Goal: Task Accomplishment & Management: Complete application form

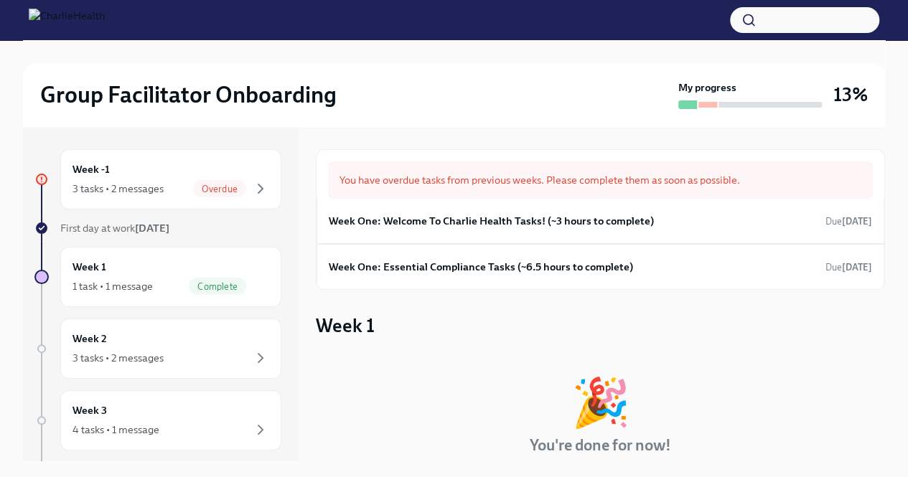
click at [444, 184] on div "You have overdue tasks from previous weeks. Please complete them as soon as pos…" at bounding box center [600, 179] width 545 height 37
click at [238, 183] on div "Overdue" at bounding box center [231, 188] width 76 height 17
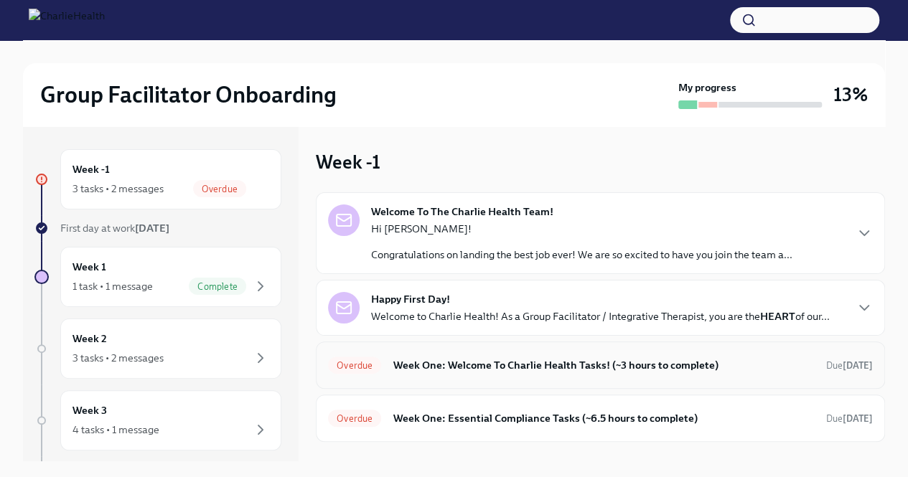
click at [612, 357] on h6 "Week One: Welcome To Charlie Health Tasks! (~3 hours to complete)" at bounding box center [604, 365] width 422 height 16
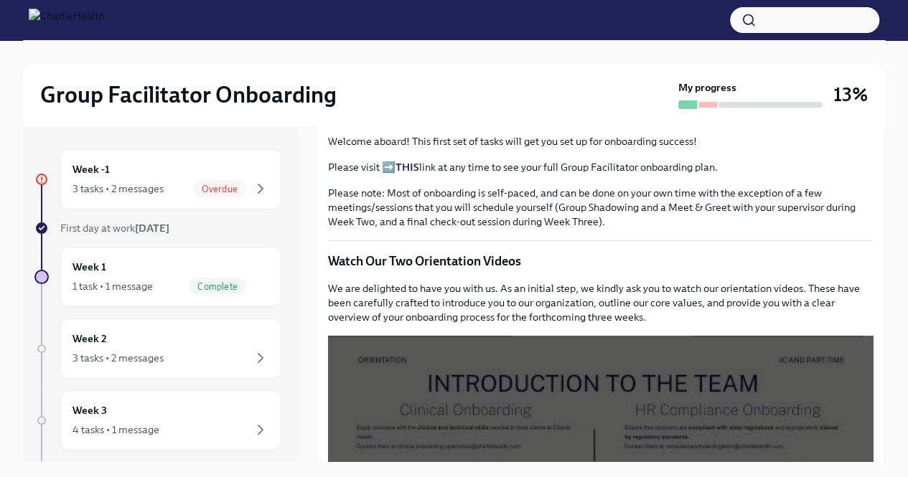
scroll to position [462, 0]
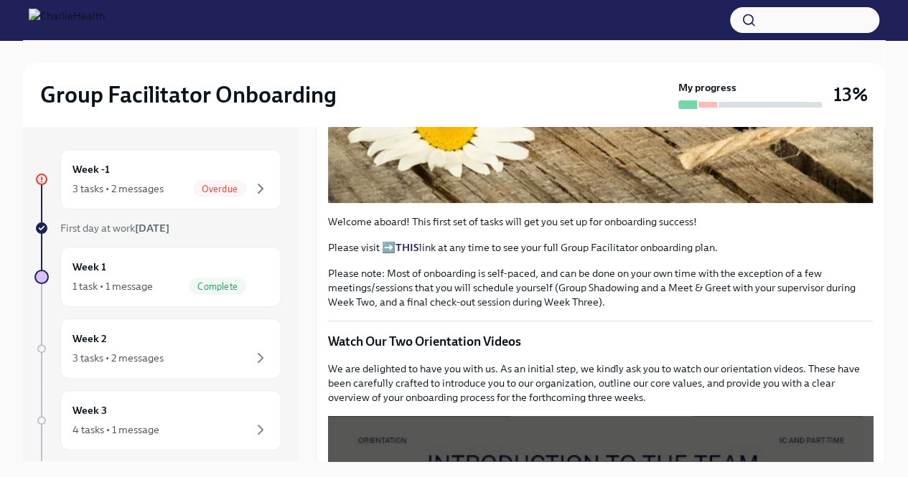
click at [406, 241] on strong "THIS" at bounding box center [407, 247] width 24 height 13
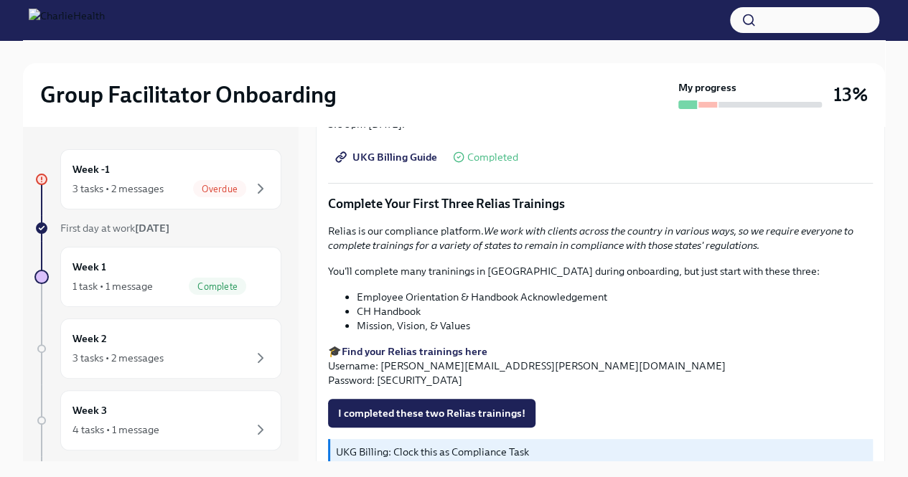
scroll to position [1602, 0]
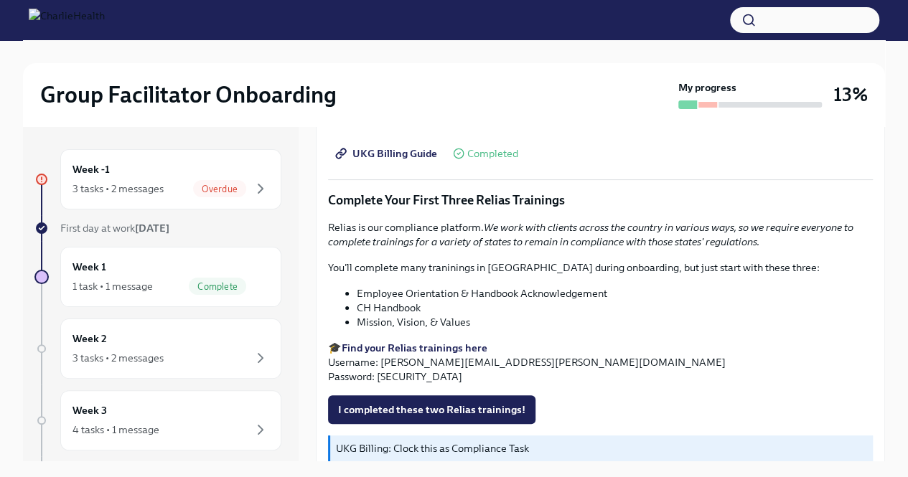
click at [452, 342] on strong "Find your Relias trainings here" at bounding box center [415, 348] width 146 height 13
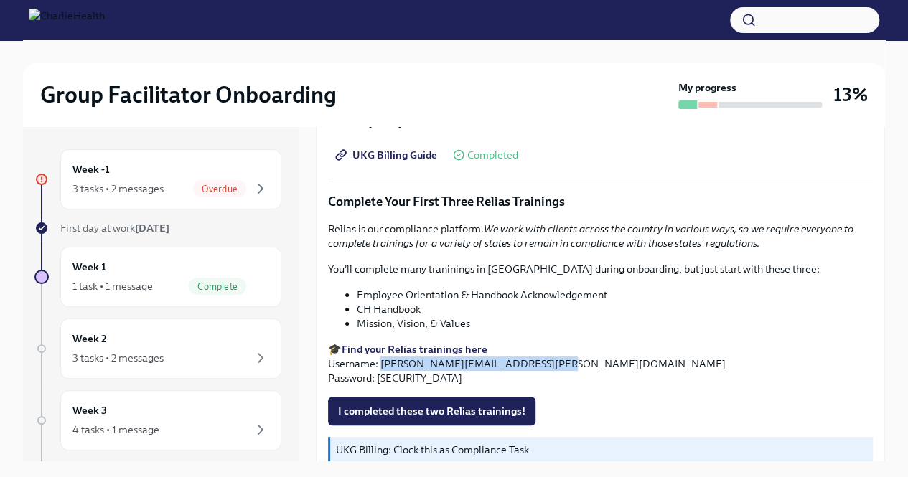
drag, startPoint x: 540, startPoint y: 342, endPoint x: 381, endPoint y: 340, distance: 159.3
click at [381, 342] on p "🎓 Find your Relias trainings here Username: [PERSON_NAME][EMAIL_ADDRESS][PERSON…" at bounding box center [600, 363] width 545 height 43
copy p "[PERSON_NAME][EMAIL_ADDRESS][PERSON_NAME][DOMAIN_NAME]"
drag, startPoint x: 411, startPoint y: 355, endPoint x: 378, endPoint y: 354, distance: 33.7
click at [378, 354] on p "🎓 Find your Relias trainings here Username: [PERSON_NAME][EMAIL_ADDRESS][PERSON…" at bounding box center [600, 363] width 545 height 43
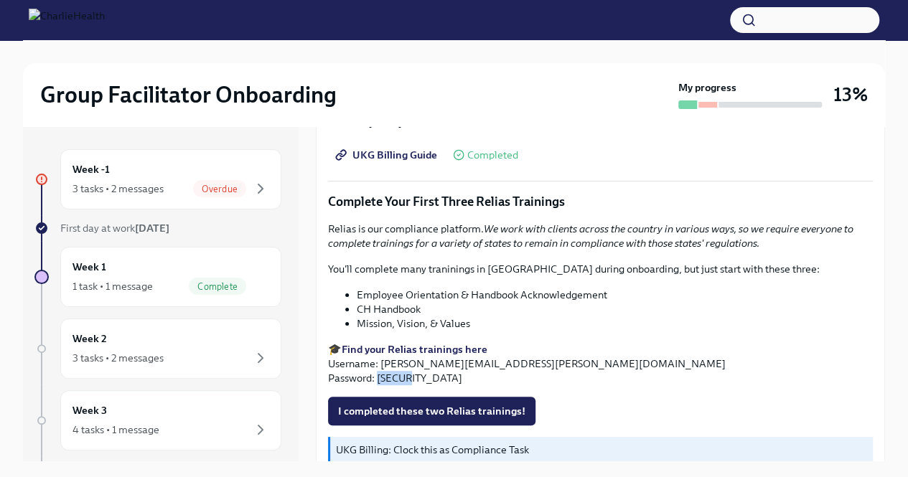
copy p "ch1234"
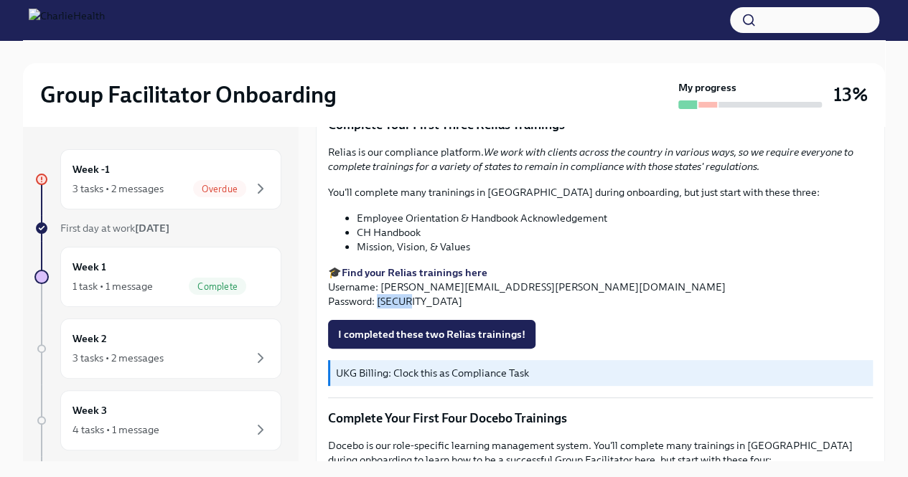
scroll to position [1678, 0]
click at [457, 327] on span "I completed these two Relias trainings!" at bounding box center [431, 334] width 187 height 14
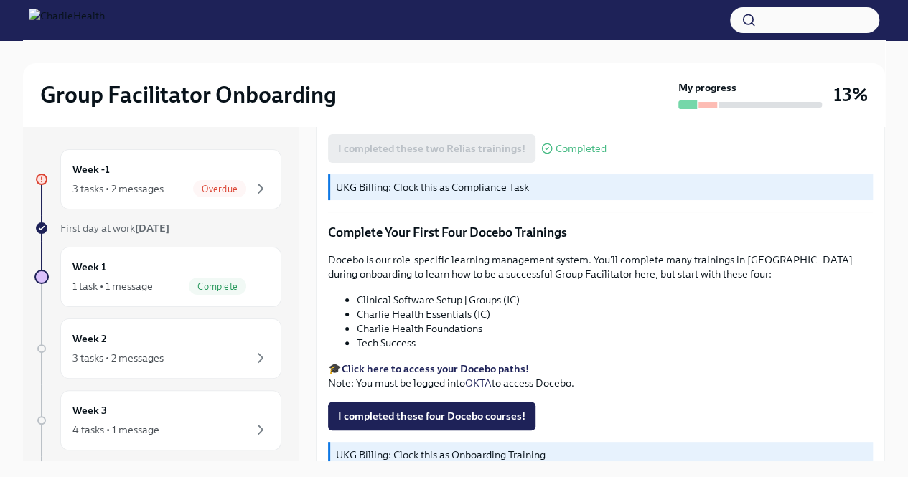
scroll to position [1918, 0]
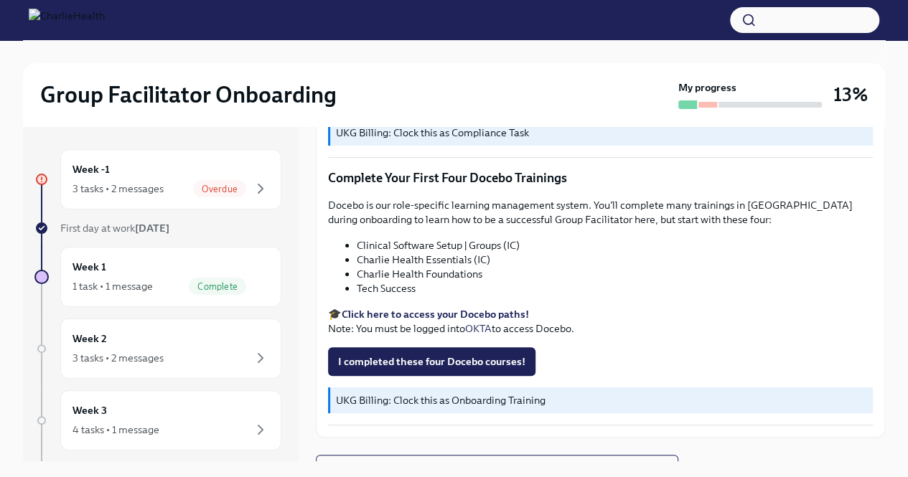
click at [506, 308] on strong "Click here to access your Docebo paths!" at bounding box center [435, 314] width 187 height 13
